Goal: Task Accomplishment & Management: Complete application form

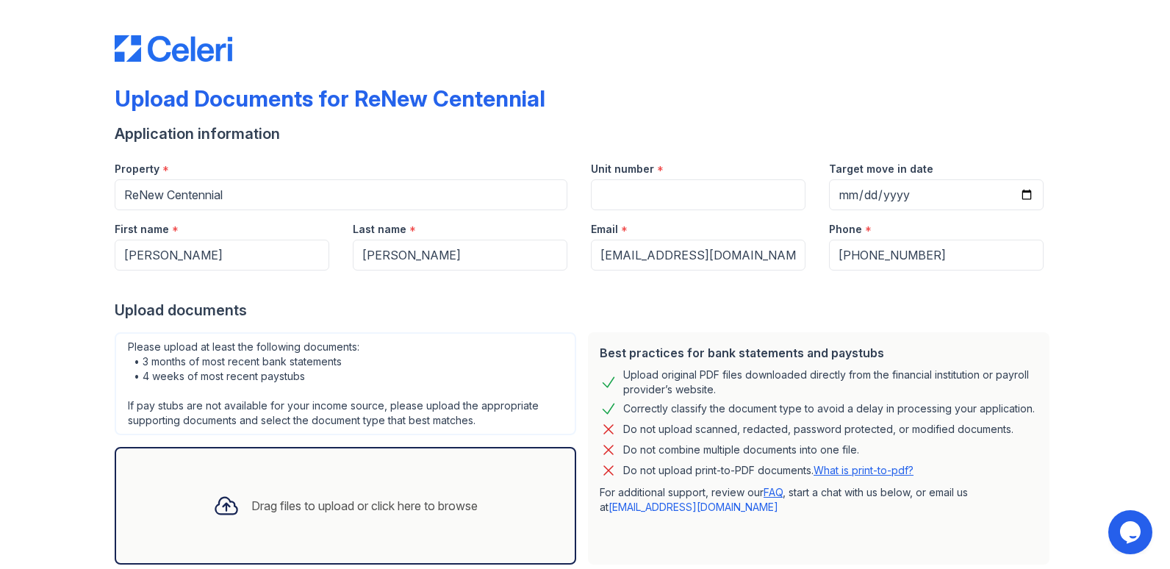
scroll to position [74, 0]
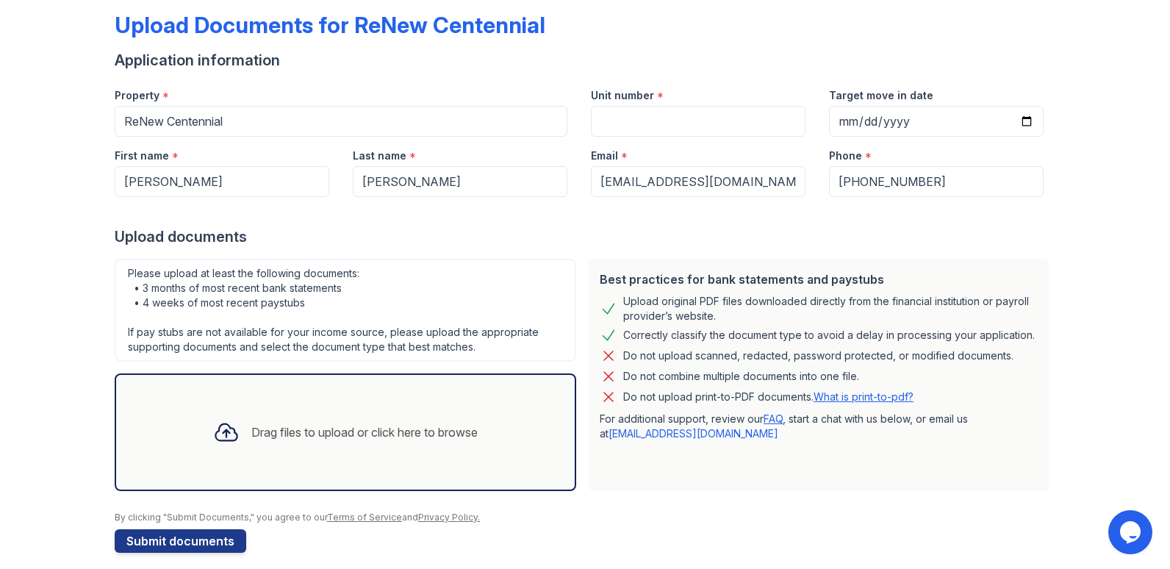
drag, startPoint x: 0, startPoint y: 0, endPoint x: 705, endPoint y: 51, distance: 706.8
click at [727, 88] on div "Unit number *" at bounding box center [698, 90] width 215 height 29
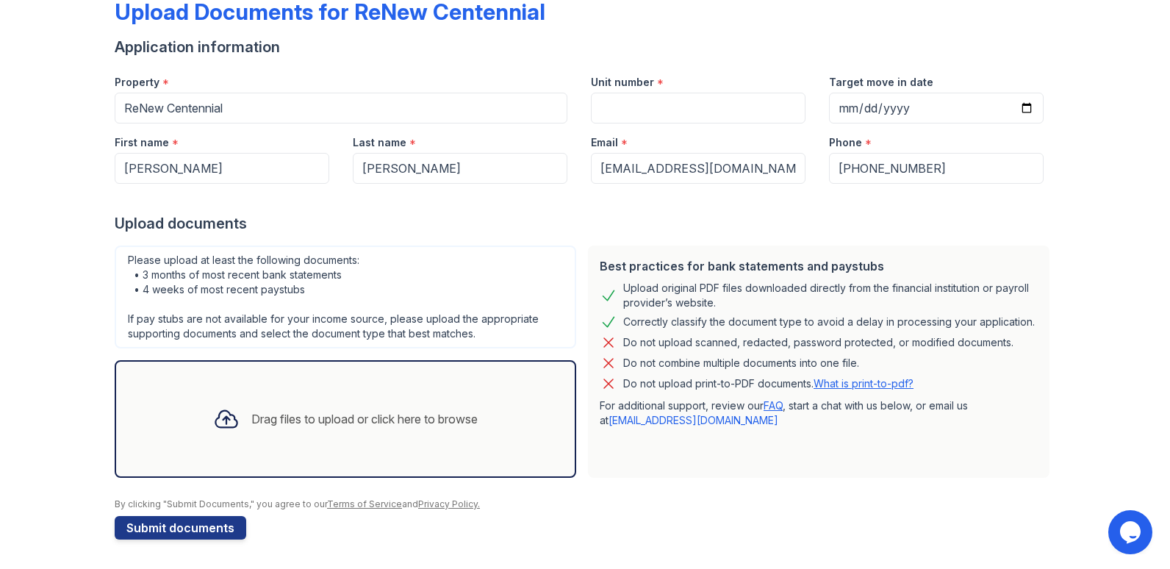
click at [386, 420] on div "Drag files to upload or click here to browse" at bounding box center [364, 419] width 226 height 18
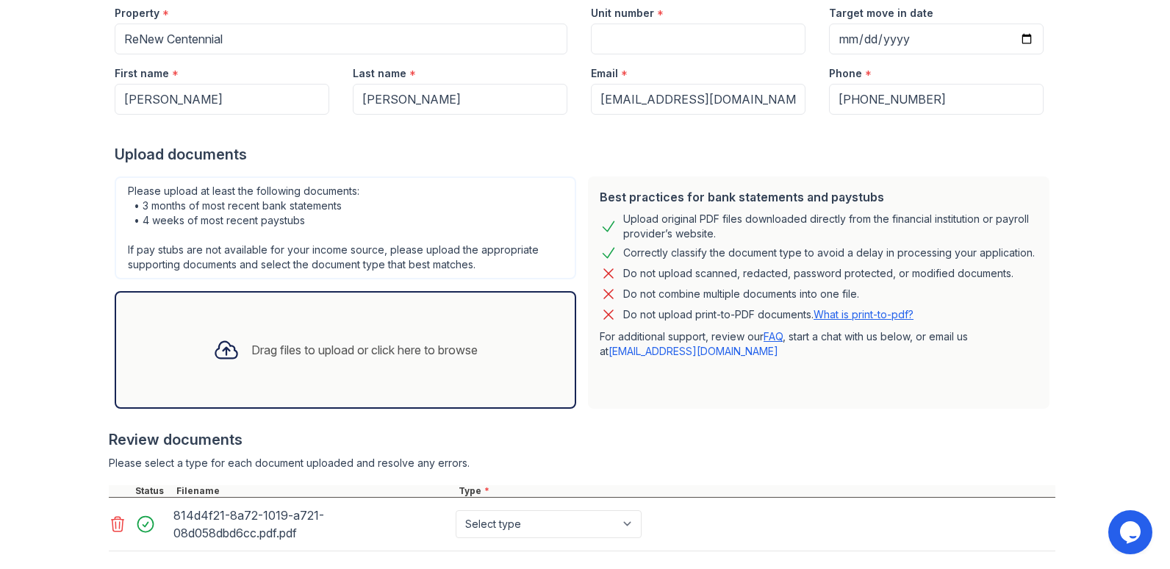
scroll to position [91, 0]
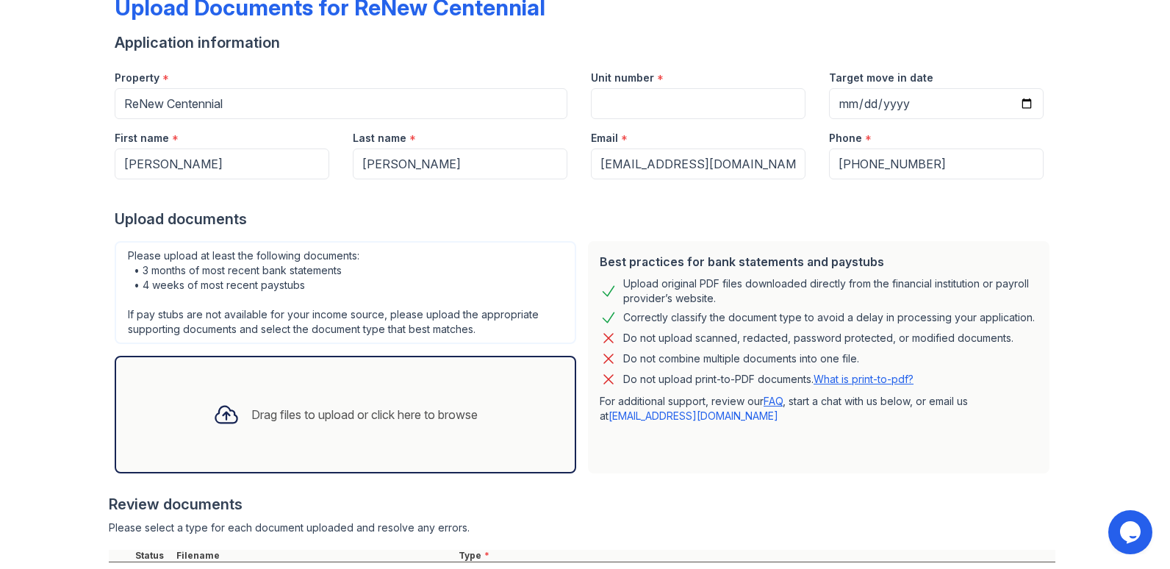
click at [354, 429] on div "Drag files to upload or click here to browse" at bounding box center [345, 415] width 288 height 50
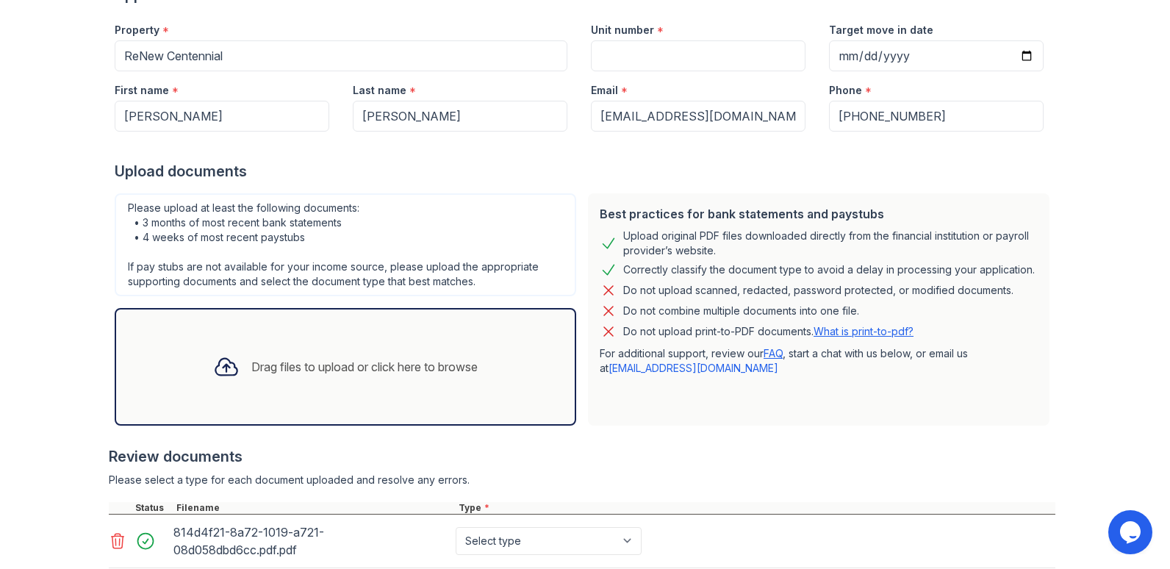
scroll to position [165, 0]
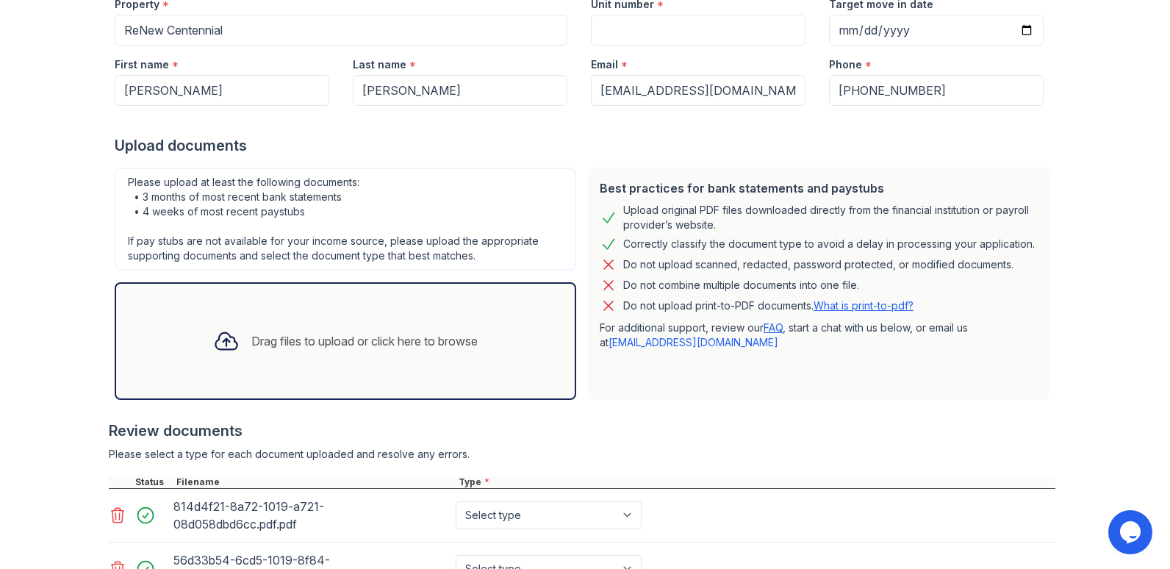
click at [305, 345] on div "Drag files to upload or click here to browse" at bounding box center [364, 341] width 226 height 18
click at [290, 332] on div "Drag files to upload or click here to browse" at bounding box center [364, 341] width 226 height 18
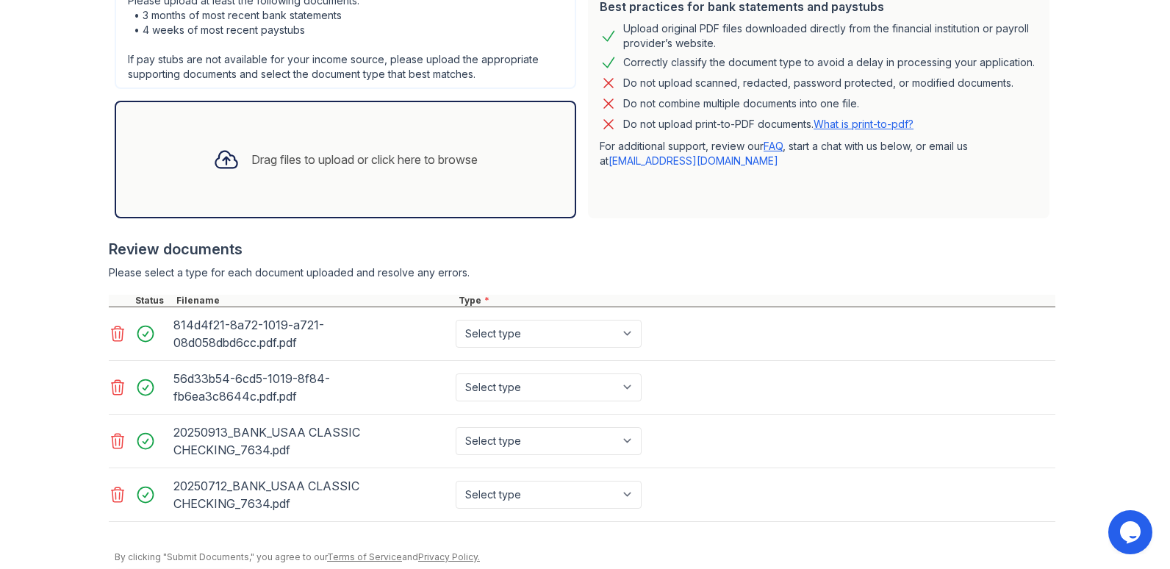
scroll to position [385, 0]
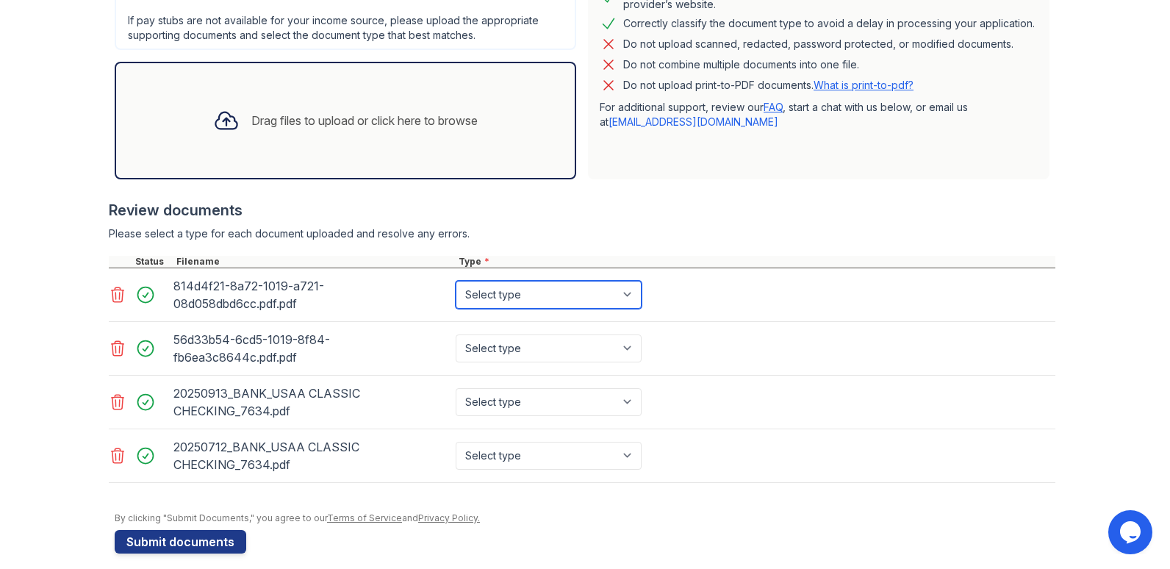
click at [624, 293] on select "Select type Paystub Bank Statement Offer Letter Tax Documents Benefit Award Let…" at bounding box center [549, 295] width 186 height 28
select select "bank_statement"
click at [456, 281] on select "Select type Paystub Bank Statement Offer Letter Tax Documents Benefit Award Let…" at bounding box center [549, 295] width 186 height 28
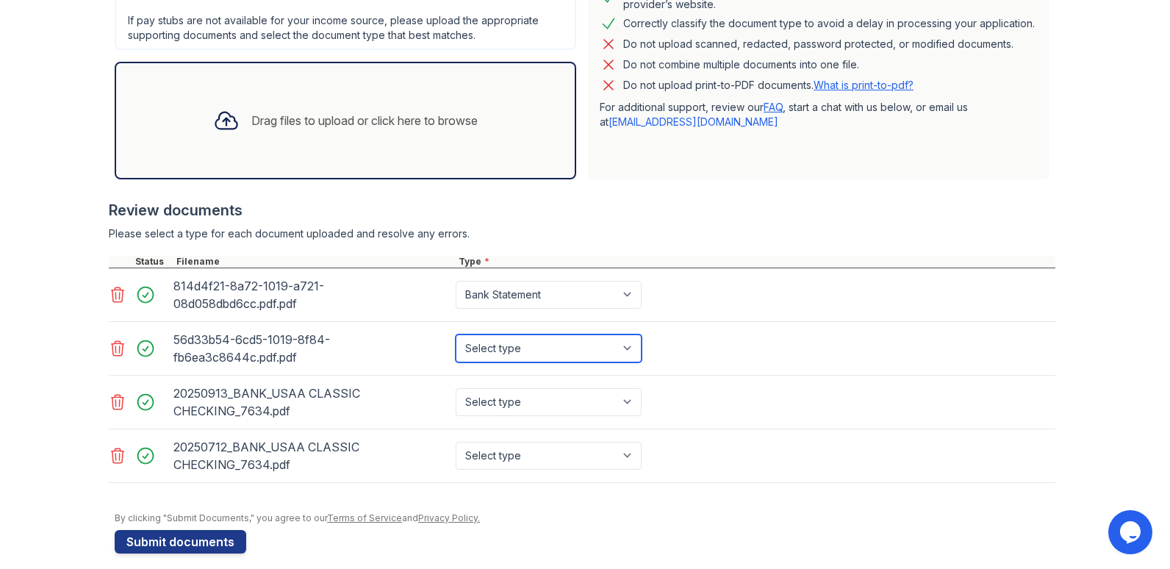
click at [626, 350] on select "Select type Paystub Bank Statement Offer Letter Tax Documents Benefit Award Let…" at bounding box center [549, 348] width 186 height 28
select select "bank_statement"
click at [456, 334] on select "Select type Paystub Bank Statement Offer Letter Tax Documents Benefit Award Let…" at bounding box center [549, 348] width 186 height 28
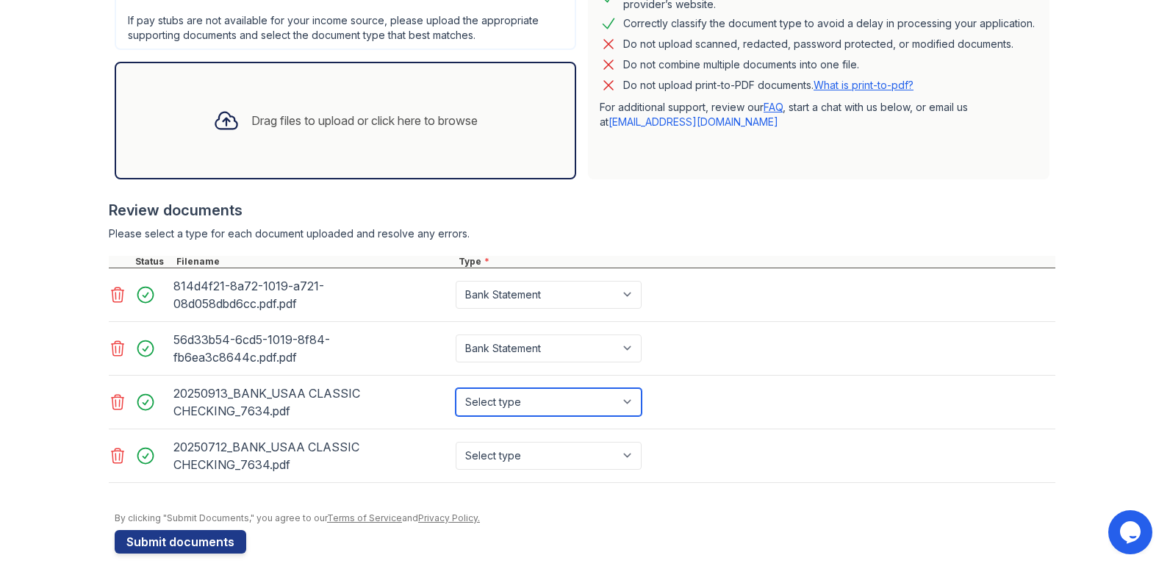
click at [628, 402] on select "Select type Paystub Bank Statement Offer Letter Tax Documents Benefit Award Let…" at bounding box center [549, 402] width 186 height 28
select select "bank_statement"
click at [456, 388] on select "Select type Paystub Bank Statement Offer Letter Tax Documents Benefit Award Let…" at bounding box center [549, 402] width 186 height 28
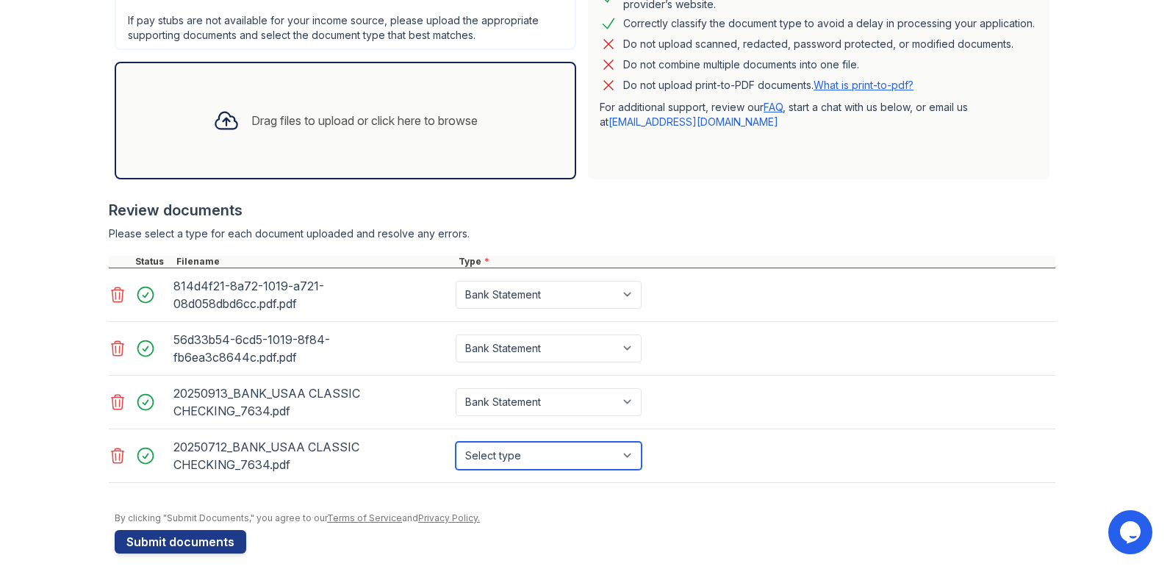
click at [631, 456] on select "Select type Paystub Bank Statement Offer Letter Tax Documents Benefit Award Let…" at bounding box center [549, 456] width 186 height 28
select select "bank_statement"
click at [456, 442] on select "Select type Paystub Bank Statement Offer Letter Tax Documents Benefit Award Let…" at bounding box center [549, 456] width 186 height 28
click at [201, 297] on div "814d4f21-8a72-1019-a721-08d058dbd6cc.pdf.pdf" at bounding box center [311, 294] width 276 height 41
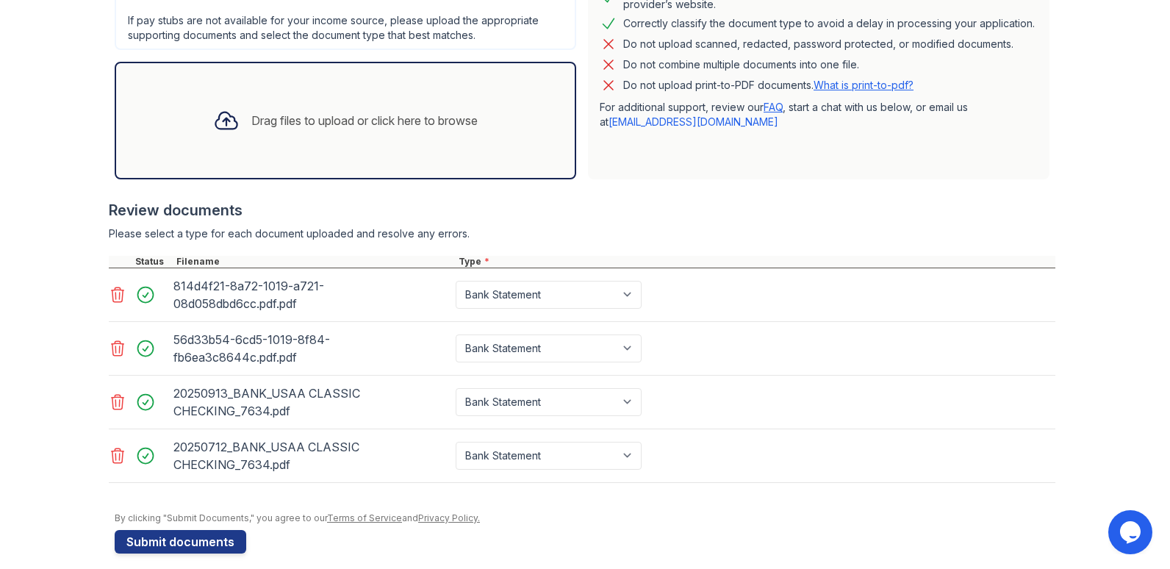
drag, startPoint x: 201, startPoint y: 297, endPoint x: 263, endPoint y: 311, distance: 64.0
click at [263, 311] on div "814d4f21-8a72-1019-a721-08d058dbd6cc.pdf.pdf" at bounding box center [311, 294] width 276 height 41
drag, startPoint x: 193, startPoint y: 298, endPoint x: 376, endPoint y: 351, distance: 190.0
click at [376, 351] on div "56d33b54-6cd5-1019-8f84-fb6ea3c8644c.pdf.pdf" at bounding box center [311, 348] width 276 height 41
click at [239, 459] on div "20250712_BANK_USAA CLASSIC CHECKING_7634.pdf" at bounding box center [311, 455] width 276 height 41
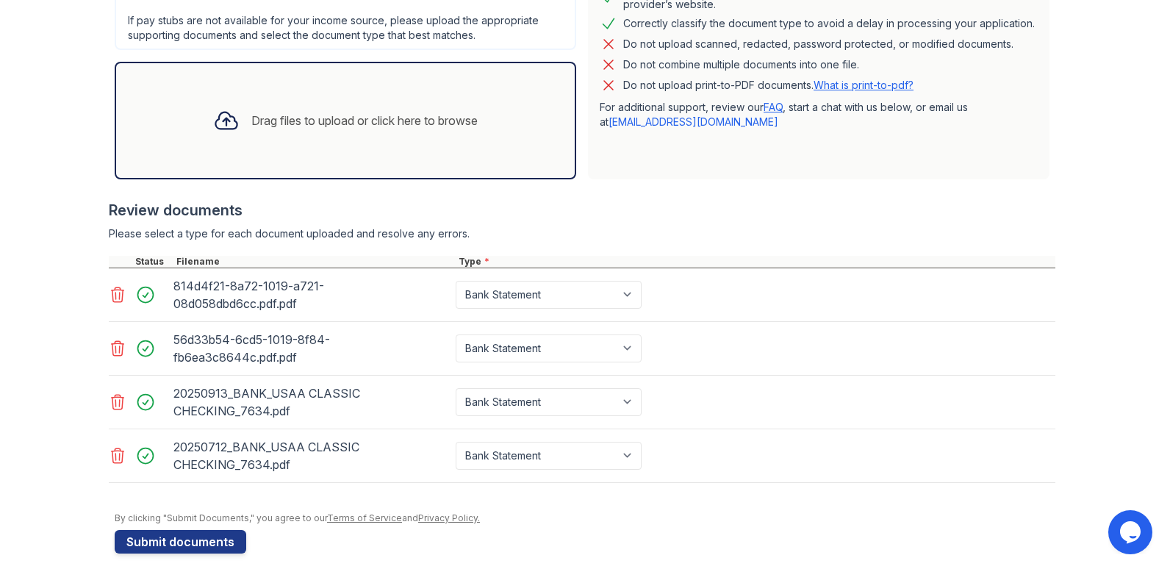
click at [221, 454] on div "20250712_BANK_USAA CLASSIC CHECKING_7634.pdf" at bounding box center [311, 455] width 276 height 41
drag, startPoint x: 221, startPoint y: 454, endPoint x: 400, endPoint y: 448, distance: 178.7
click at [400, 448] on div "20250712_BANK_USAA CLASSIC CHECKING_7634.pdf" at bounding box center [311, 455] width 276 height 41
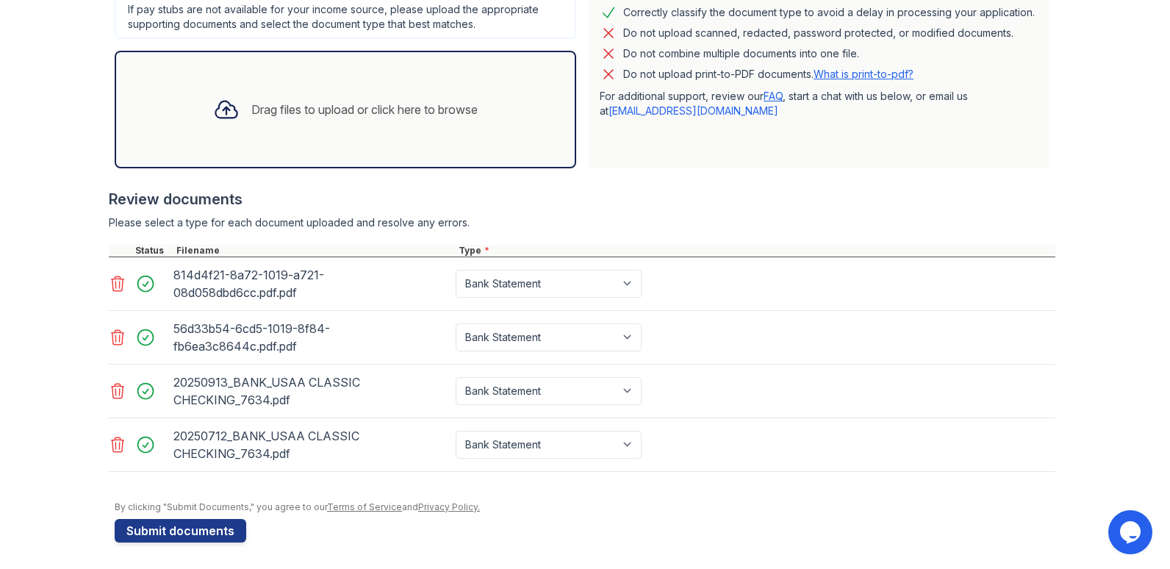
scroll to position [399, 0]
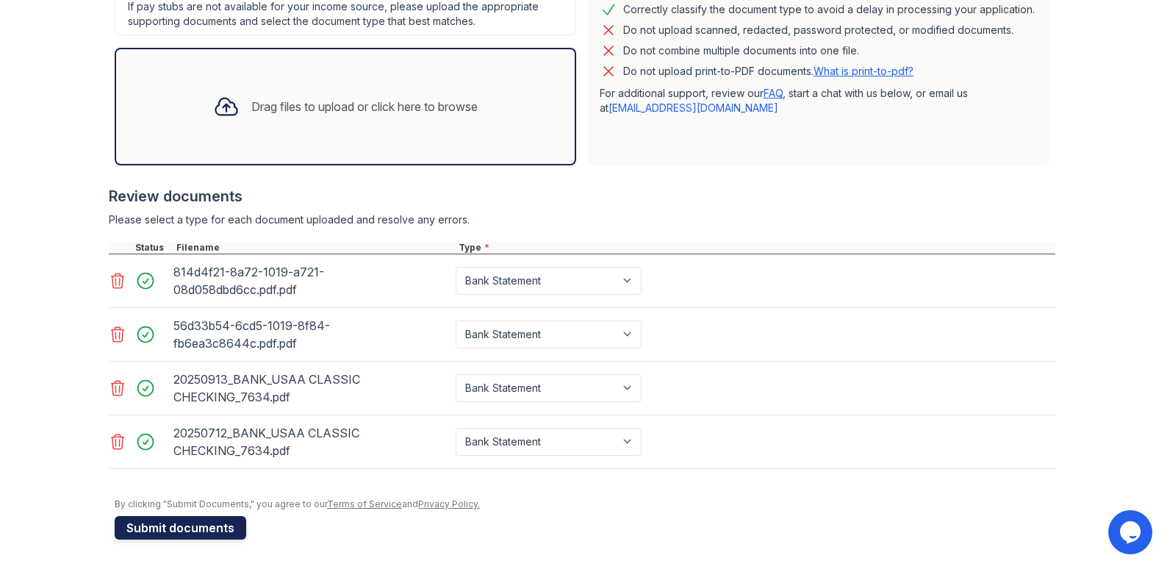
click at [169, 531] on button "Submit documents" at bounding box center [181, 528] width 132 height 24
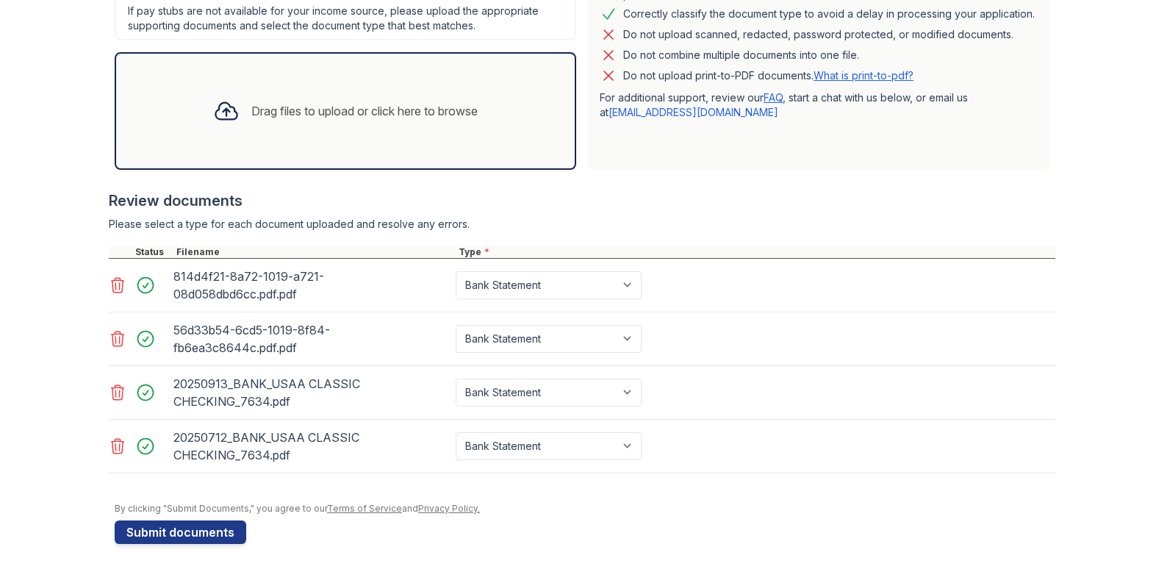
scroll to position [461, 0]
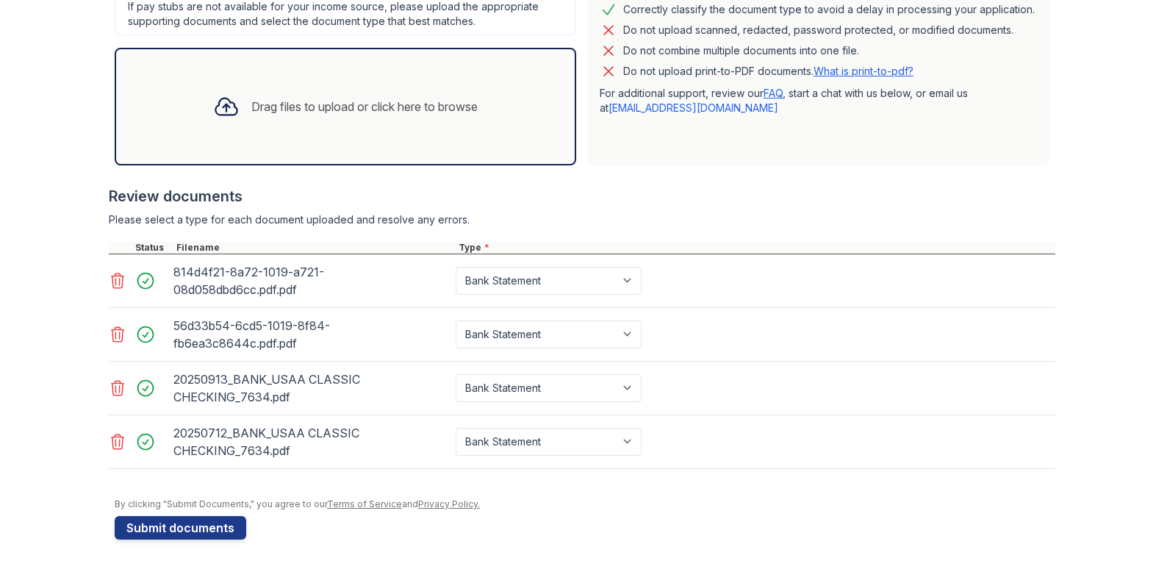
click at [259, 291] on div "814d4f21-8a72-1019-a721-08d058dbd6cc.pdf.pdf" at bounding box center [311, 280] width 276 height 41
drag, startPoint x: 259, startPoint y: 291, endPoint x: 332, endPoint y: 290, distance: 72.8
click at [332, 290] on div "814d4f21-8a72-1019-a721-08d058dbd6cc.pdf.pdf" at bounding box center [311, 280] width 276 height 41
click at [140, 280] on div at bounding box center [149, 281] width 41 height 21
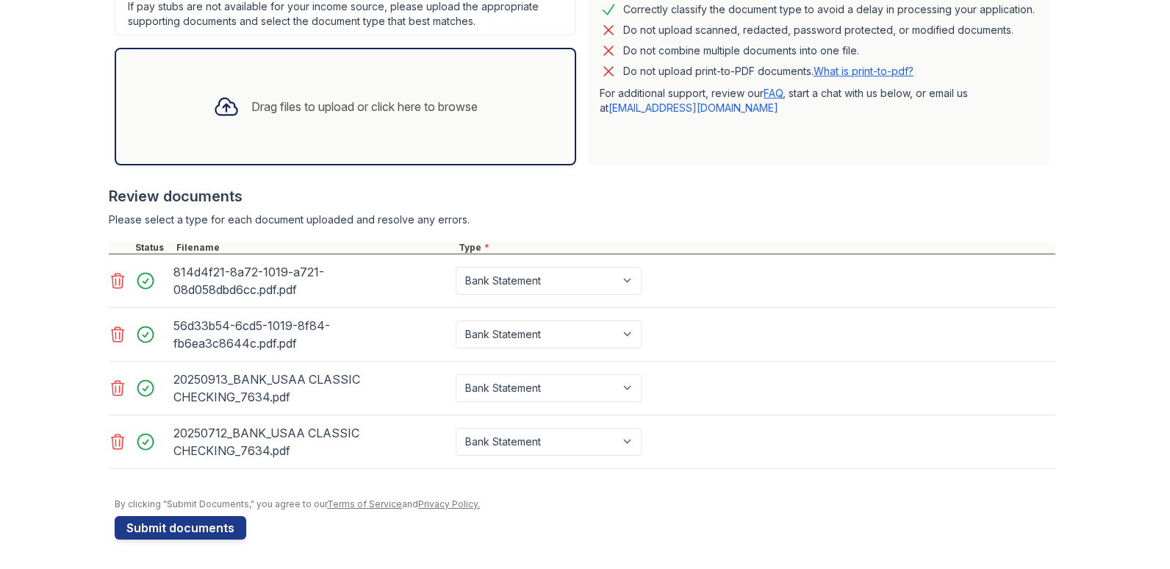
click at [140, 280] on div at bounding box center [149, 281] width 41 height 21
click at [182, 287] on div "814d4f21-8a72-1019-a721-08d058dbd6cc.pdf.pdf" at bounding box center [311, 280] width 276 height 41
drag, startPoint x: 182, startPoint y: 287, endPoint x: 336, endPoint y: 313, distance: 155.8
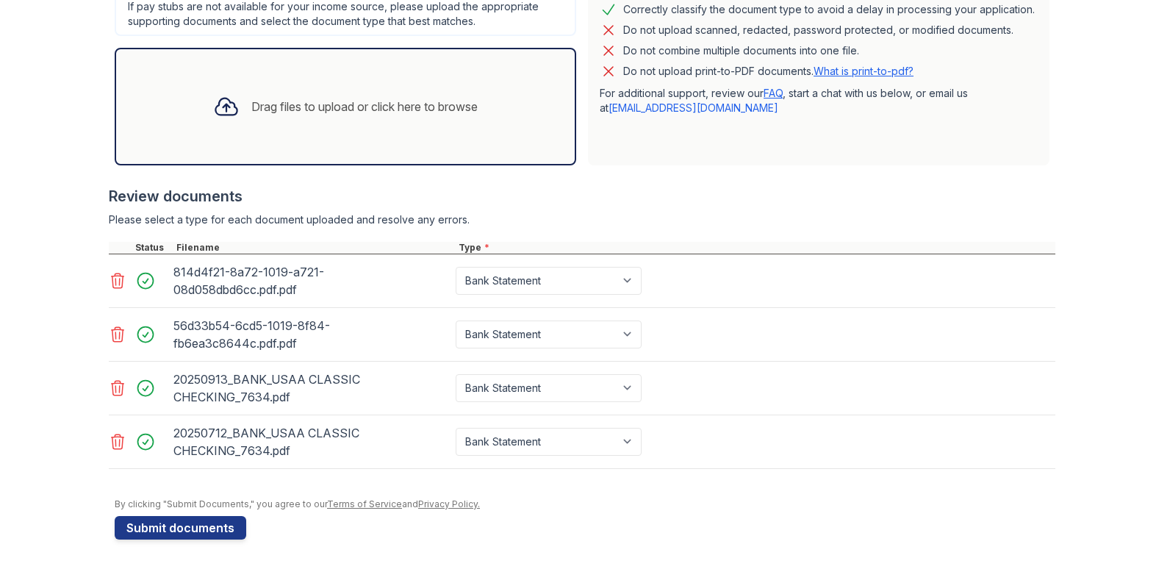
click at [336, 314] on div "56d33b54-6cd5-1019-8f84-fb6ea3c8644c.pdf.pdf" at bounding box center [311, 334] width 276 height 41
click at [160, 524] on button "Submit documents" at bounding box center [181, 528] width 132 height 24
click at [109, 284] on icon at bounding box center [118, 281] width 18 height 18
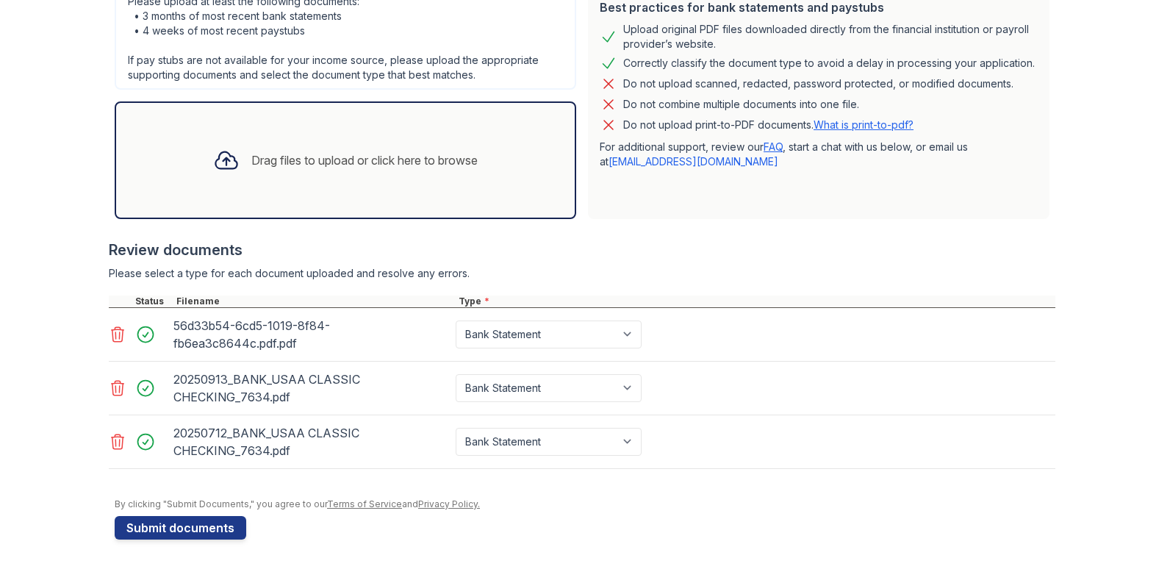
click at [117, 337] on icon at bounding box center [118, 335] width 18 height 18
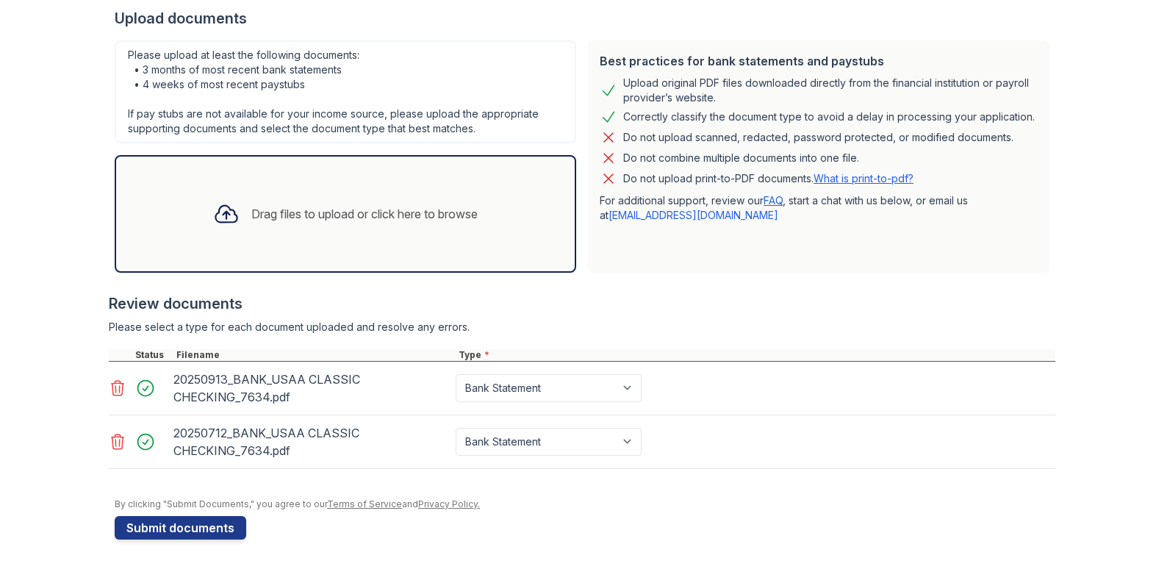
drag, startPoint x: 107, startPoint y: 390, endPoint x: 106, endPoint y: 399, distance: 8.9
click at [109, 391] on icon at bounding box center [118, 388] width 18 height 18
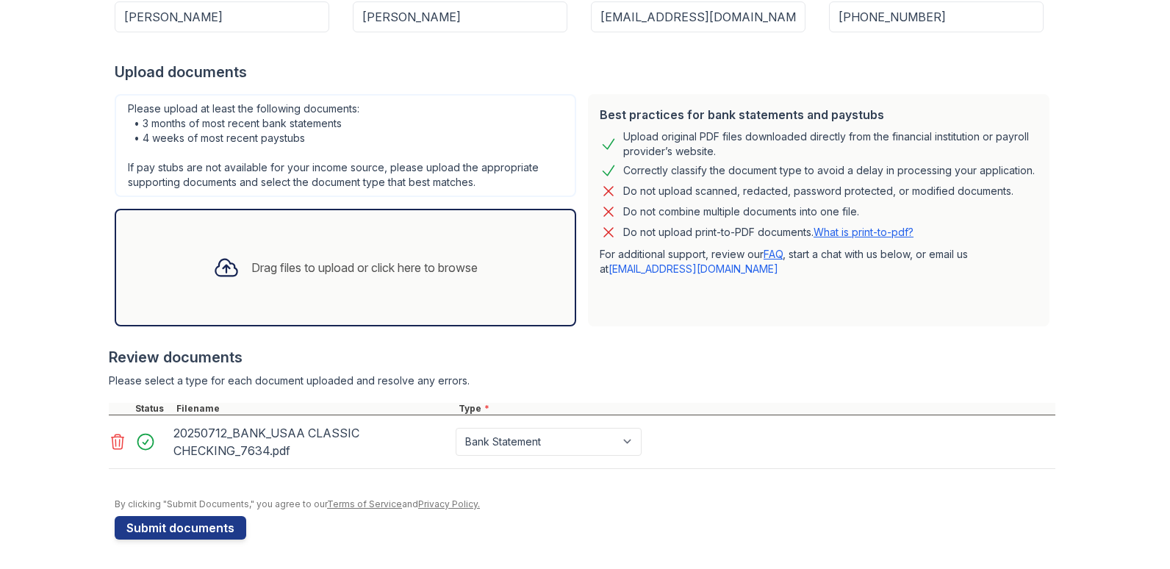
click at [113, 438] on icon at bounding box center [118, 442] width 18 height 18
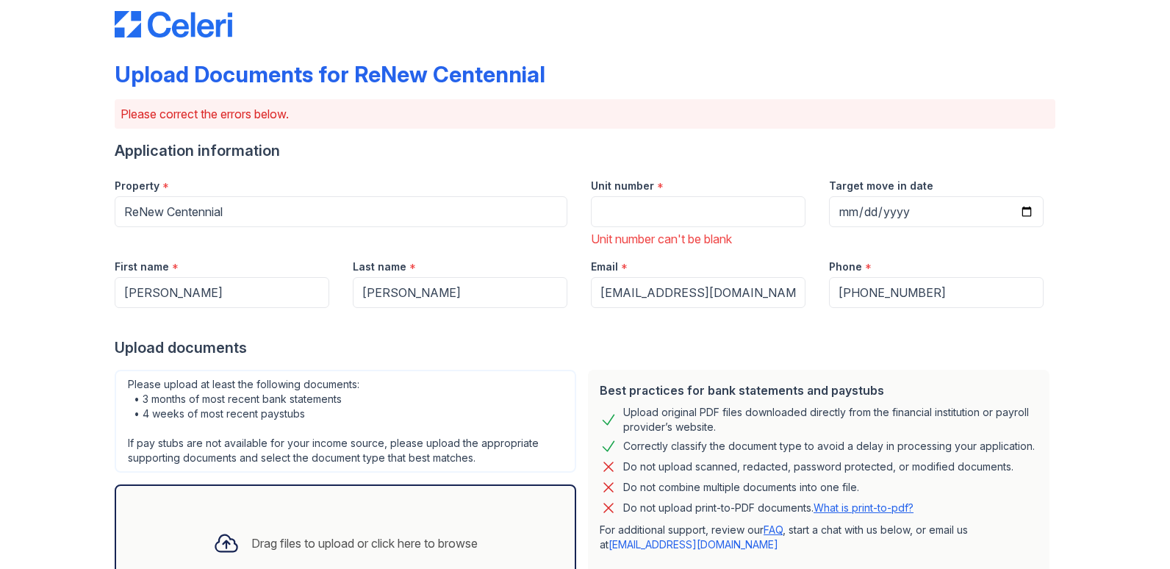
scroll to position [0, 0]
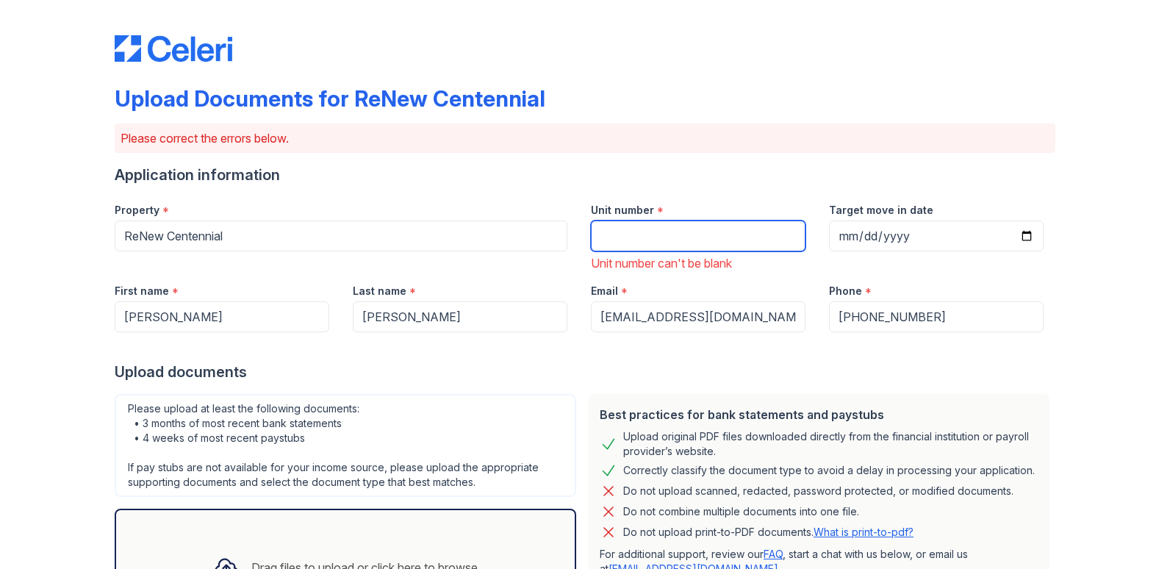
click at [659, 240] on input "Unit number" at bounding box center [698, 236] width 215 height 31
click at [637, 288] on div "Email *" at bounding box center [698, 286] width 215 height 29
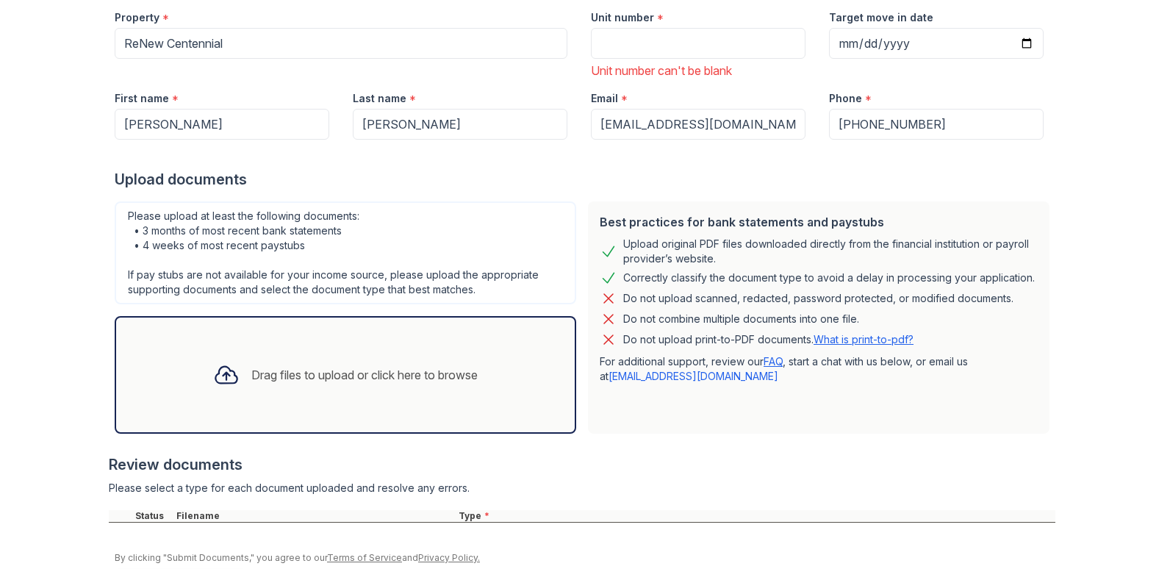
scroll to position [246, 0]
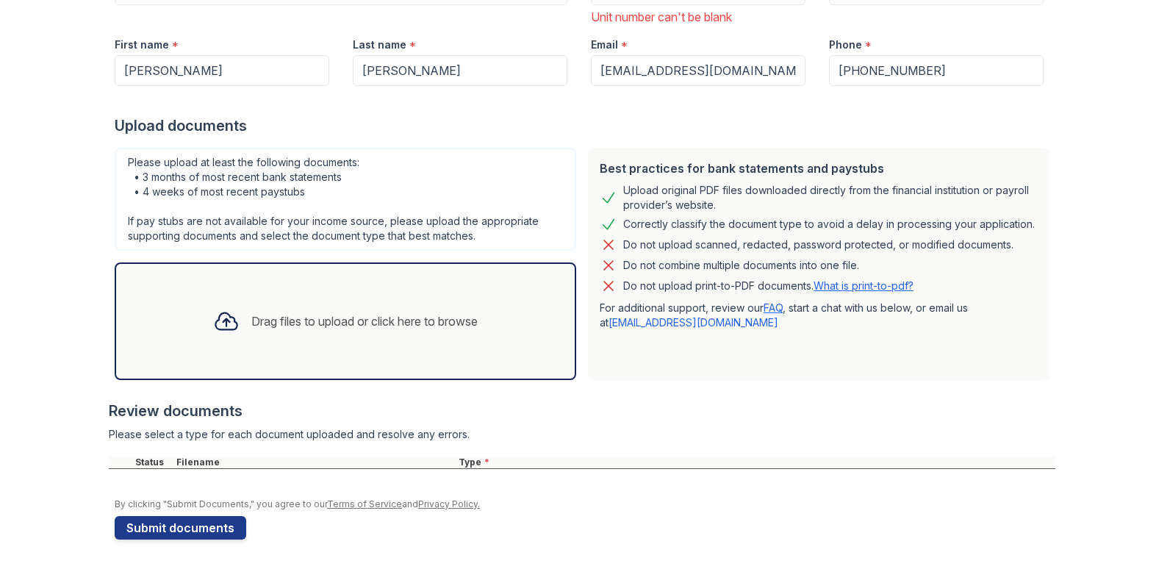
click at [262, 310] on div "Drag files to upload or click here to browse" at bounding box center [345, 321] width 288 height 50
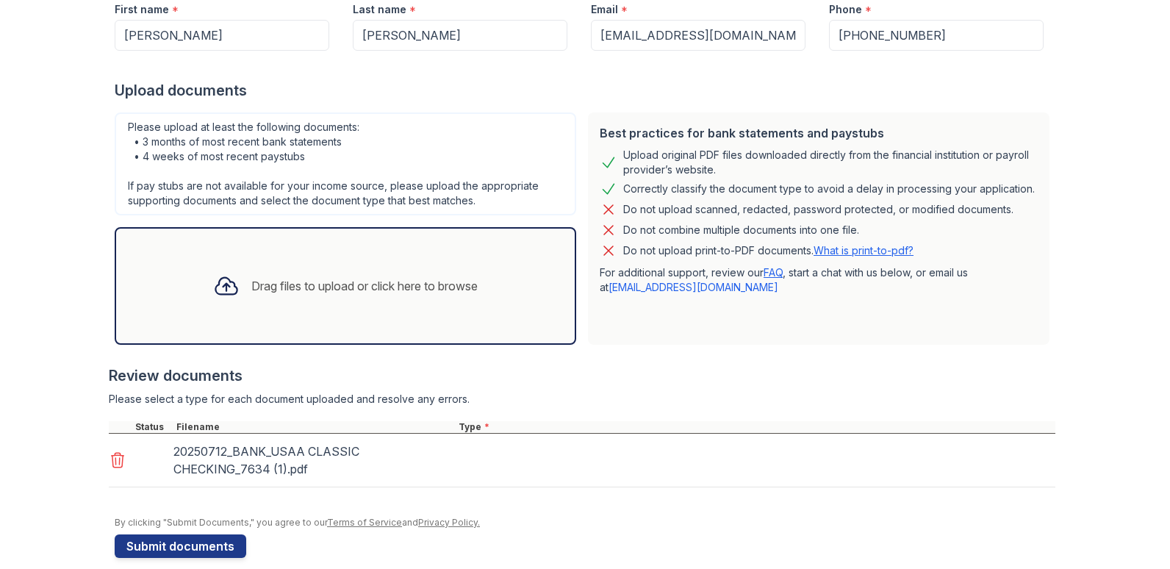
scroll to position [300, 0]
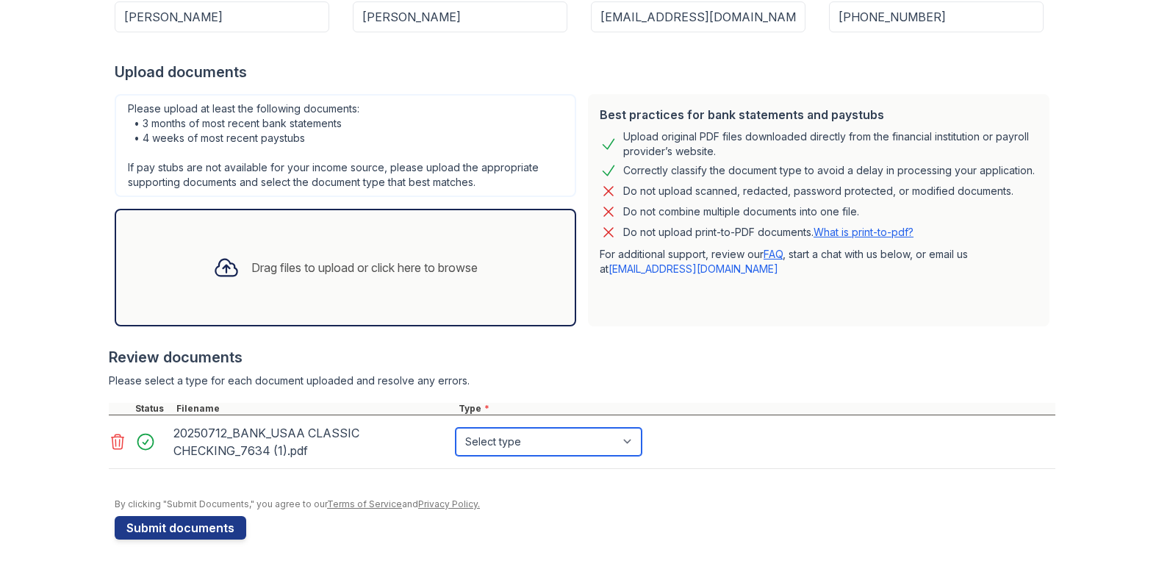
click at [624, 443] on select "Select type Paystub Bank Statement Offer Letter Tax Documents Benefit Award Let…" at bounding box center [549, 442] width 186 height 28
select select "bank_statement"
click at [456, 428] on select "Select type Paystub Bank Statement Offer Letter Tax Documents Benefit Award Let…" at bounding box center [549, 442] width 186 height 28
click at [304, 262] on div "Drag files to upload or click here to browse" at bounding box center [364, 268] width 226 height 18
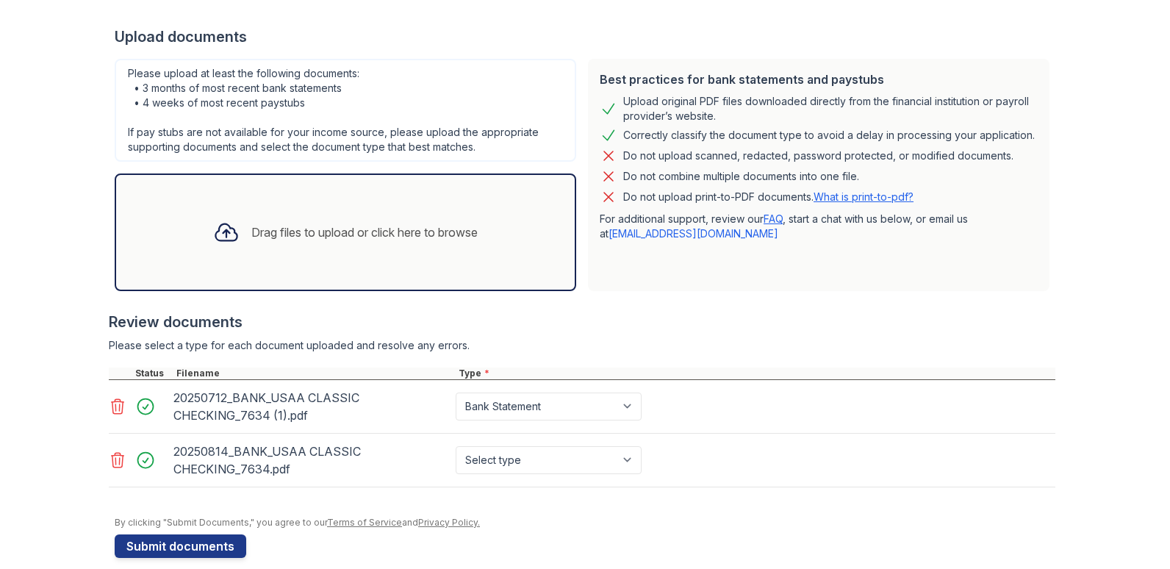
scroll to position [354, 0]
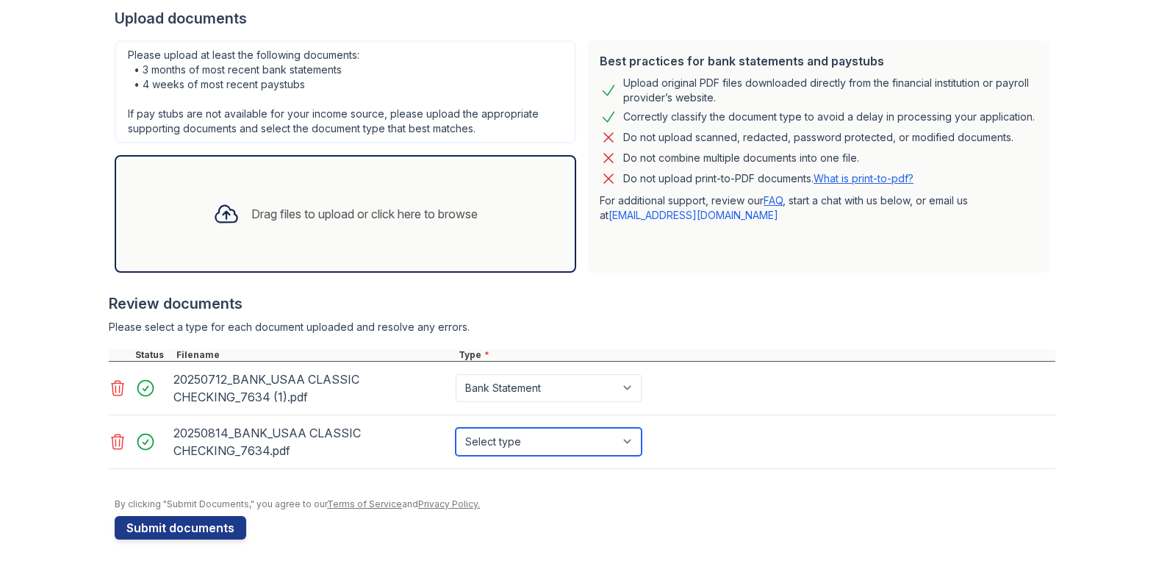
click at [532, 443] on select "Select type Paystub Bank Statement Offer Letter Tax Documents Benefit Award Let…" at bounding box center [549, 442] width 186 height 28
select select "bank_statement"
click at [456, 428] on select "Select type Paystub Bank Statement Offer Letter Tax Documents Benefit Award Let…" at bounding box center [549, 442] width 186 height 28
click at [312, 250] on div "Drag files to upload or click here to browse" at bounding box center [346, 214] width 462 height 118
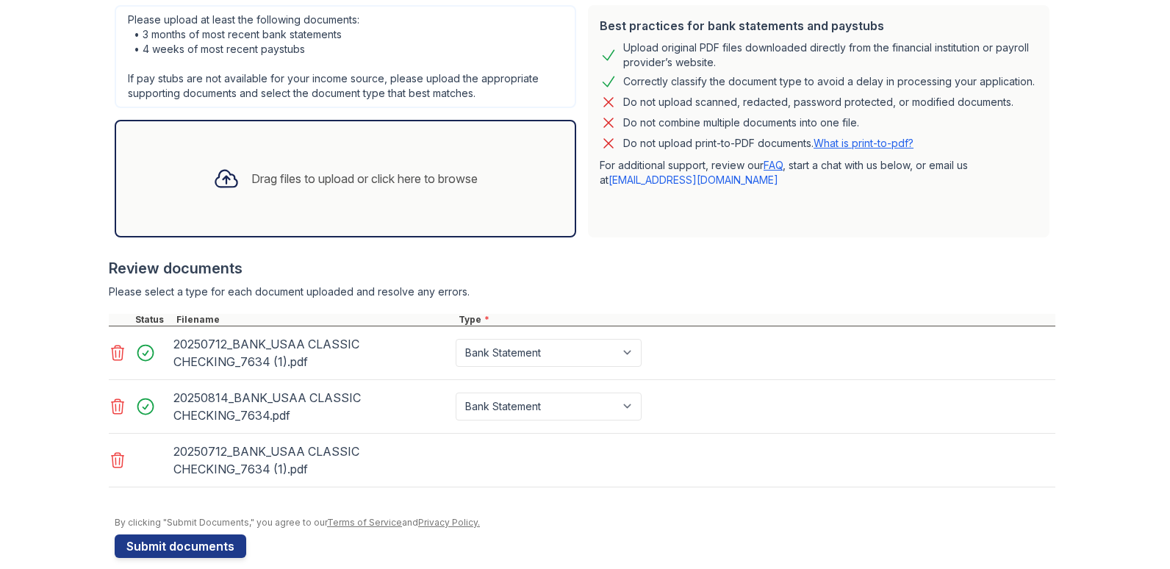
scroll to position [407, 0]
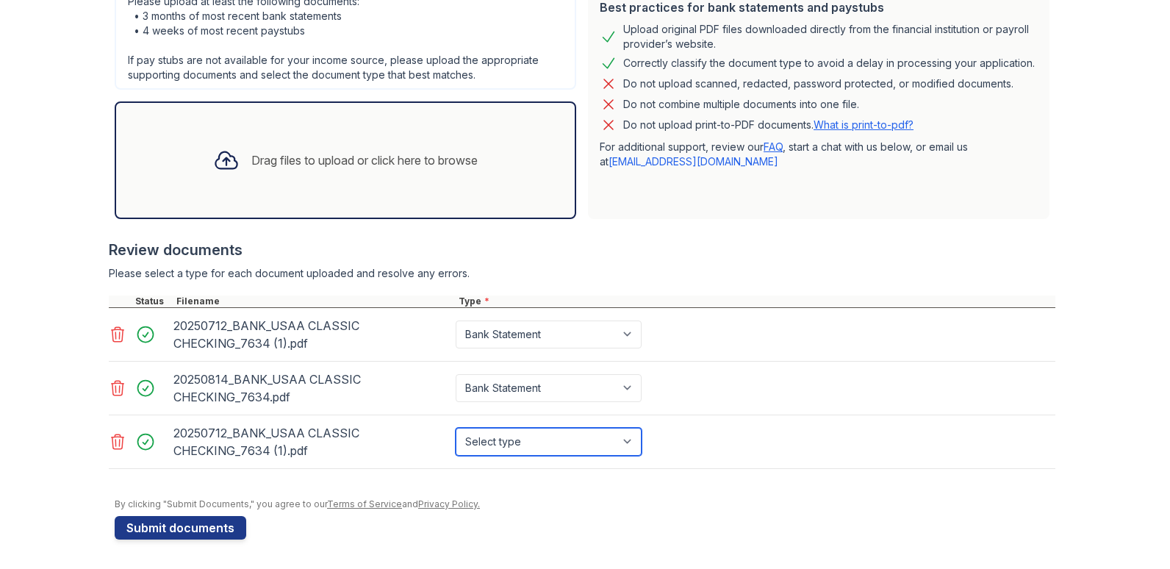
click at [626, 443] on select "Select type Paystub Bank Statement Offer Letter Tax Documents Benefit Award Let…" at bounding box center [549, 442] width 186 height 28
select select "bank_statement"
click at [456, 428] on select "Select type Paystub Bank Statement Offer Letter Tax Documents Benefit Award Let…" at bounding box center [549, 442] width 186 height 28
drag, startPoint x: 178, startPoint y: 486, endPoint x: 209, endPoint y: 506, distance: 37.1
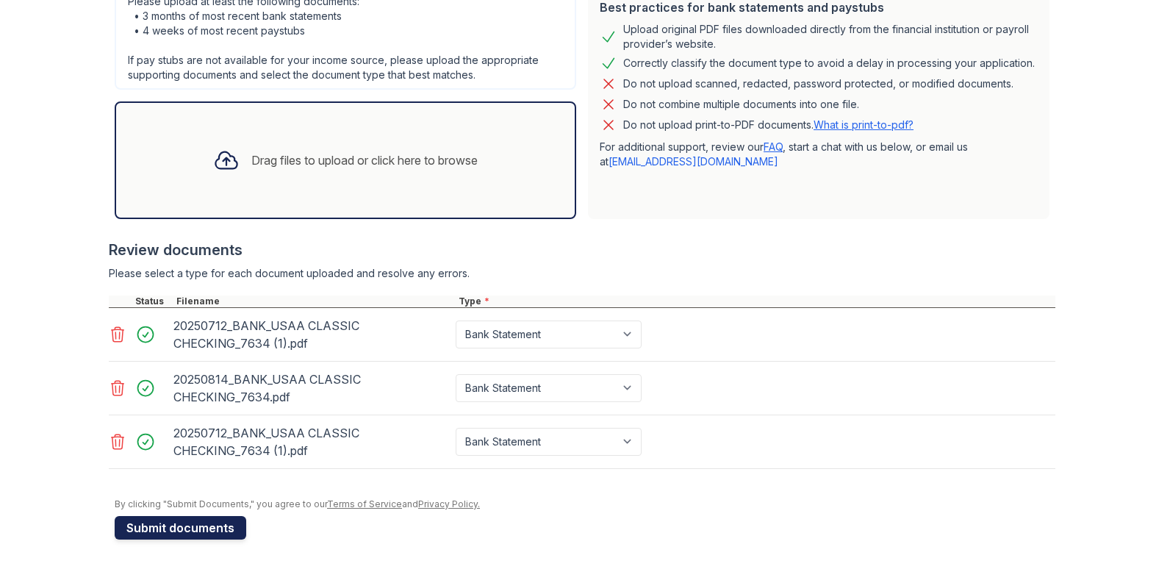
click at [170, 528] on button "Submit documents" at bounding box center [181, 528] width 132 height 24
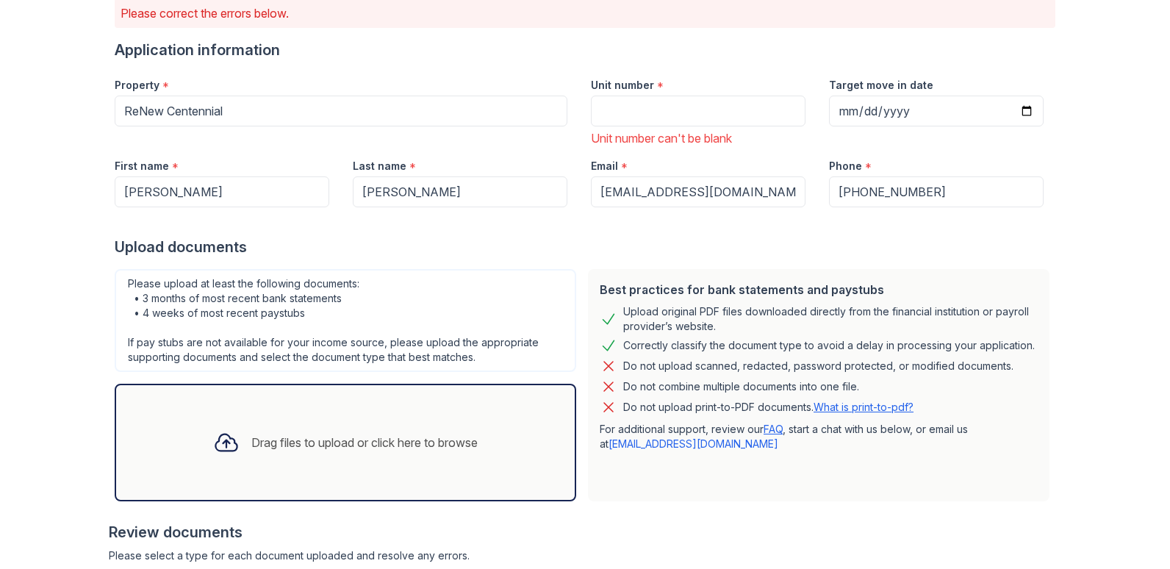
scroll to position [0, 0]
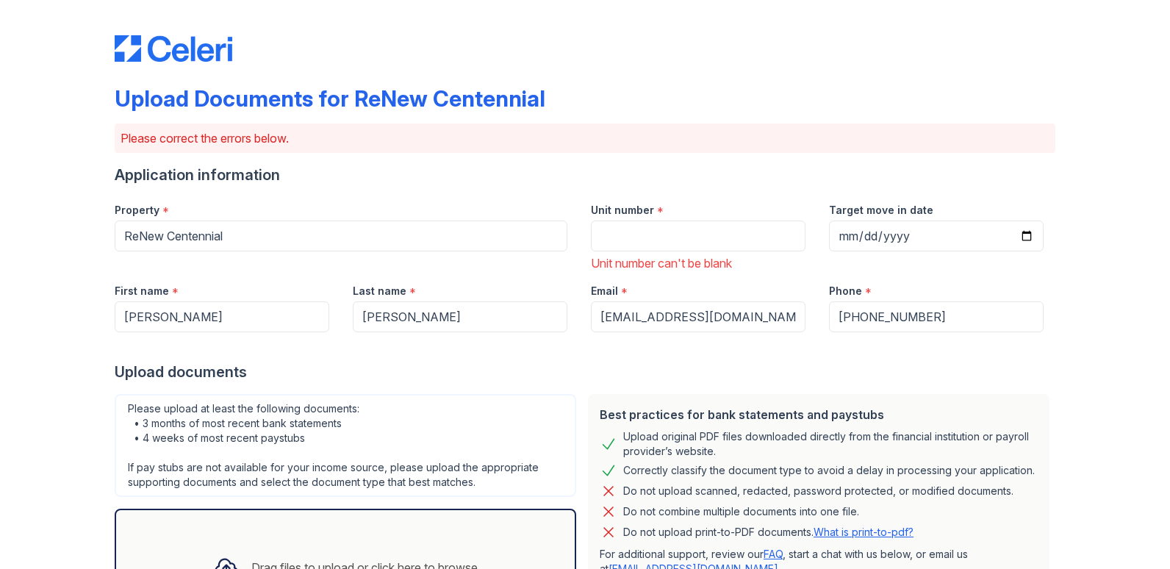
click at [525, 38] on div at bounding box center [585, 34] width 941 height 56
